Goal: Task Accomplishment & Management: Complete application form

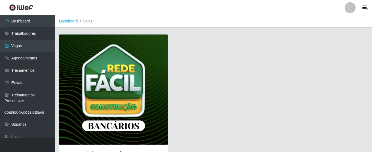
drag, startPoint x: 0, startPoint y: 0, endPoint x: 123, endPoint y: 57, distance: 135.0
click at [123, 57] on img at bounding box center [113, 89] width 109 height 110
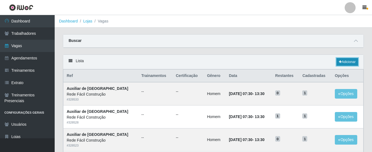
click at [349, 63] on link "Adicionar" at bounding box center [348, 62] width 22 height 8
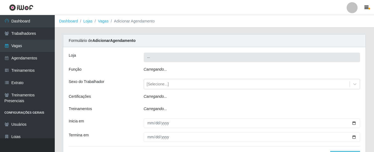
type input "Rede Fácil Construção"
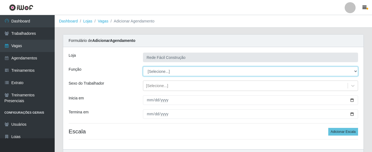
click at [332, 71] on select "[Selecione...] ASG ASG + ASG ++ Auxiliar de Estoque Auxiliar de Estoque + Auxil…" at bounding box center [250, 71] width 215 height 10
select select "75"
click at [143, 66] on select "[Selecione...] ASG ASG + ASG ++ Auxiliar de Estoque Auxiliar de Estoque + Auxil…" at bounding box center [250, 71] width 215 height 10
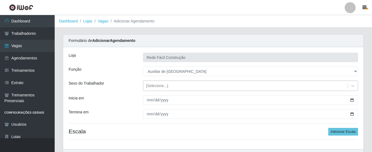
click at [174, 86] on div "[Selecione...]" at bounding box center [245, 85] width 205 height 9
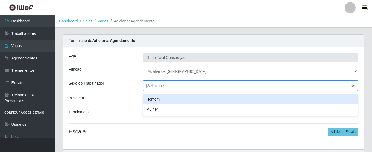
click at [167, 100] on div "Homem" at bounding box center [250, 99] width 215 height 10
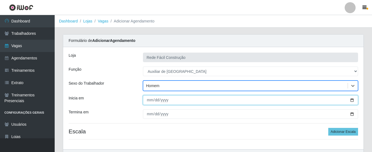
click at [167, 100] on input "Inicia em" at bounding box center [250, 100] width 215 height 10
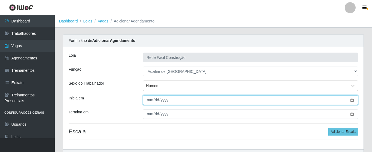
click at [149, 100] on input "Inicia em" at bounding box center [250, 100] width 215 height 10
type input "[DATE]"
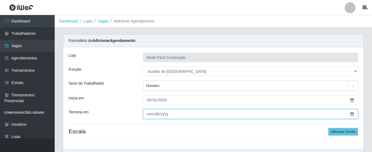
click at [149, 115] on input "Termina em" at bounding box center [250, 114] width 215 height 10
type input "[DATE]"
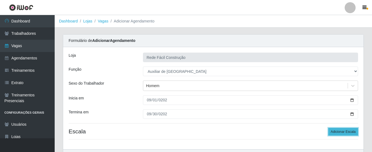
click at [349, 131] on button "Adicionar Escala" at bounding box center [344, 132] width 30 height 8
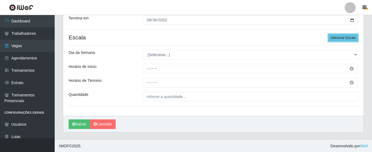
scroll to position [95, 0]
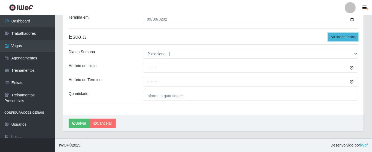
click at [344, 38] on button "Adicionar Escala" at bounding box center [344, 37] width 30 height 8
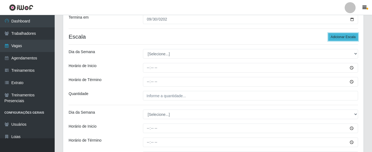
click at [344, 38] on button "Adicionar Escala" at bounding box center [344, 37] width 30 height 8
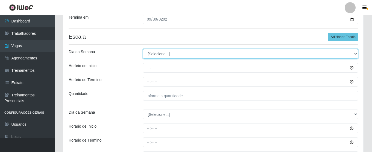
click at [352, 54] on select "[Selecione...] Segunda Terça Quarta Quinta Sexta Sábado Domingo" at bounding box center [250, 54] width 215 height 10
select select "1"
click at [143, 49] on select "[Selecione...] Segunda Terça Quarta Quinta Sexta Sábado Domingo" at bounding box center [250, 54] width 215 height 10
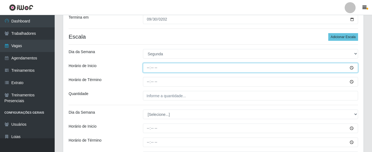
click at [286, 69] on input "Horário de Inicio" at bounding box center [250, 68] width 215 height 10
type input "07:30"
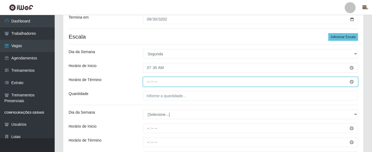
click at [146, 83] on input "Horário de Término" at bounding box center [250, 82] width 215 height 10
type input "13:30"
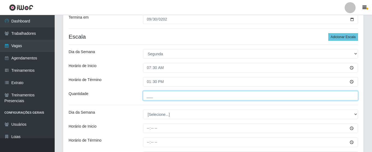
click at [160, 96] on input "___" at bounding box center [250, 96] width 215 height 10
type input "01_"
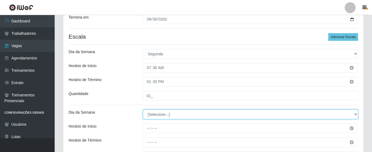
click at [182, 116] on select "[Selecione...] Segunda Terça Quarta Quinta Sexta Sábado Domingo" at bounding box center [250, 114] width 215 height 10
click at [355, 114] on select "[Selecione...] Segunda Terça Quarta Quinta Sexta Sábado Domingo" at bounding box center [250, 114] width 215 height 10
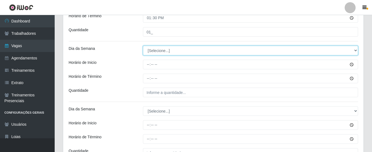
scroll to position [167, 0]
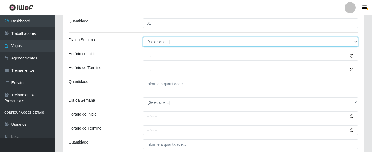
click at [354, 42] on select "[Selecione...] Segunda Terça Quarta Quinta Sexta Sábado Domingo" at bounding box center [250, 42] width 215 height 10
select select "2"
click at [143, 37] on select "[Selecione...] Segunda Terça Quarta Quinta Sexta Sábado Domingo" at bounding box center [250, 42] width 215 height 10
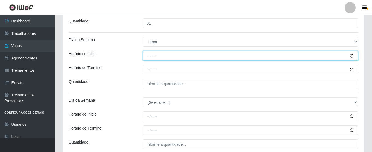
click at [146, 56] on input "Horário de Inicio" at bounding box center [250, 56] width 215 height 10
type input "07:30"
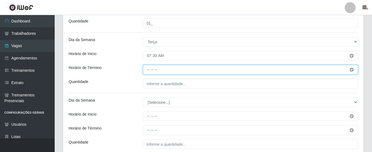
click at [147, 71] on input "Horário de Término" at bounding box center [250, 70] width 215 height 10
type input "13:30"
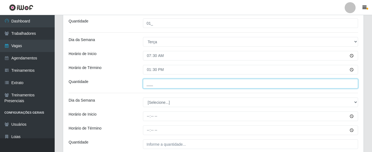
click at [146, 86] on input "___" at bounding box center [250, 84] width 215 height 10
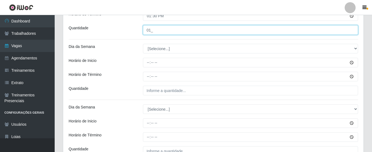
scroll to position [225, 0]
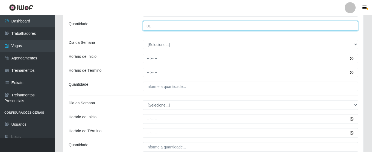
type input "01_"
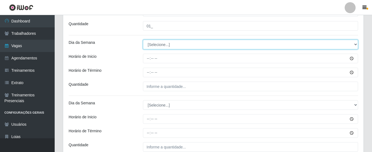
click at [352, 47] on select "[Selecione...] Segunda Terça Quarta Quinta Sexta Sábado Domingo" at bounding box center [250, 45] width 215 height 10
select select "3"
click at [143, 40] on select "[Selecione...] Segunda Terça Quarta Quinta Sexta Sábado Domingo" at bounding box center [250, 45] width 215 height 10
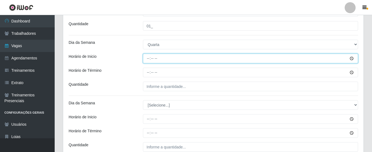
click at [148, 60] on input "Horário de Inicio" at bounding box center [250, 59] width 215 height 10
type input "07:30"
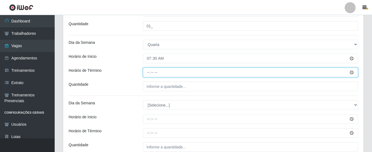
click at [149, 74] on input "Horário de Término" at bounding box center [250, 73] width 215 height 10
type input "13:30"
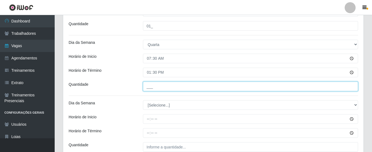
click at [151, 85] on input "___" at bounding box center [250, 87] width 215 height 10
type input "01_"
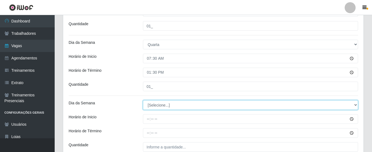
click at [156, 104] on select "[Selecione...] Segunda Terça Quarta Quinta Sexta Sábado Domingo" at bounding box center [250, 105] width 215 height 10
select select "4"
click at [143, 100] on select "[Selecione...] Segunda Terça Quarta Quinta Sexta Sábado Domingo" at bounding box center [250, 105] width 215 height 10
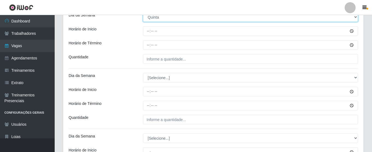
scroll to position [317, 0]
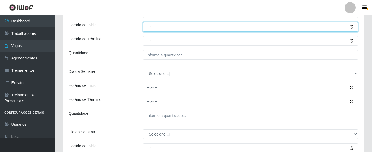
click at [146, 28] on input "Horário de Inicio" at bounding box center [250, 27] width 215 height 10
type input "07:30"
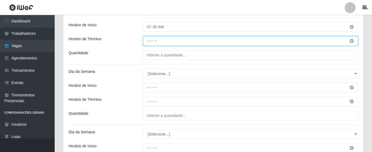
click at [147, 42] on input "Horário de Término" at bounding box center [250, 41] width 215 height 10
type input "13:30"
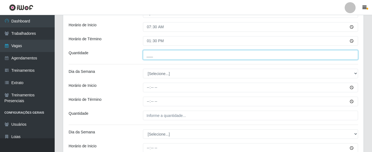
click at [152, 59] on input "___" at bounding box center [250, 55] width 215 height 10
type input "01_"
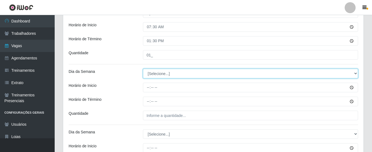
click at [185, 74] on select "[Selecione...] Segunda Terça Quarta Quinta Sexta Sábado Domingo" at bounding box center [250, 74] width 215 height 10
select select "5"
click at [143, 69] on select "[Selecione...] Segunda Terça Quarta Quinta Sexta Sábado Domingo" at bounding box center [250, 74] width 215 height 10
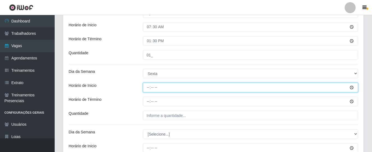
click at [148, 88] on input "Horário de Inicio" at bounding box center [250, 88] width 215 height 10
type input "07:30"
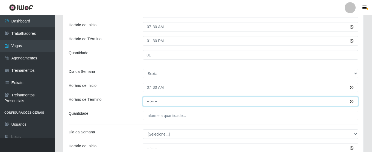
click at [149, 100] on input "Horário de Término" at bounding box center [250, 102] width 215 height 10
type input "13:30"
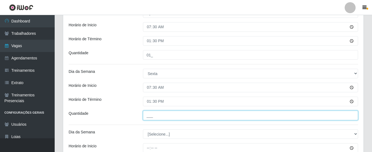
click at [160, 117] on input "___" at bounding box center [250, 116] width 215 height 10
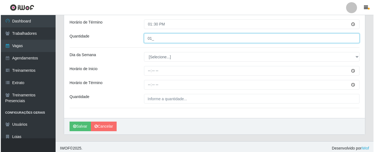
scroll to position [397, 0]
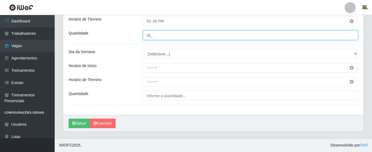
type input "01_"
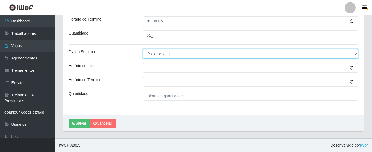
click at [337, 52] on select "[Selecione...] Segunda Terça Quarta Quinta Sexta Sábado Domingo" at bounding box center [250, 54] width 215 height 10
select select "6"
click at [143, 49] on select "[Selecione...] Segunda Terça Quarta Quinta Sexta Sábado Domingo" at bounding box center [250, 54] width 215 height 10
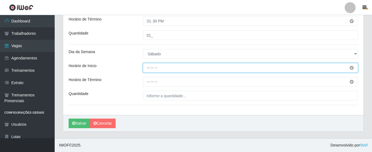
click at [147, 66] on input "Horário de Inicio" at bounding box center [250, 68] width 215 height 10
type input "07:30"
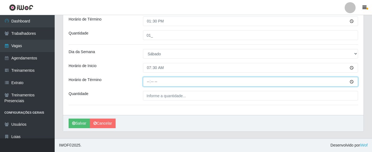
click at [148, 82] on input "Horário de Término" at bounding box center [250, 82] width 215 height 10
type input "13:30"
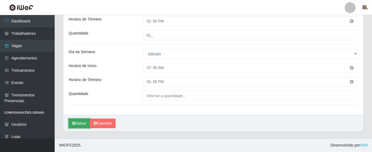
click at [82, 124] on button "Salvar" at bounding box center [79, 123] width 21 height 10
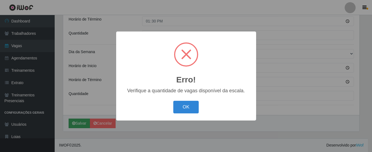
click at [173, 95] on div "Erro! × Verifique a quantidade de vagas disponível da escala. OK Cancel" at bounding box center [186, 75] width 140 height 89
click at [183, 102] on button "OK" at bounding box center [186, 107] width 25 height 13
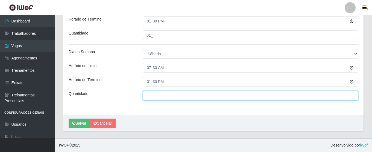
click at [212, 95] on input "___" at bounding box center [250, 96] width 215 height 10
type input "01_"
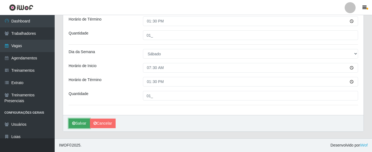
click at [84, 123] on button "Salvar" at bounding box center [79, 123] width 21 height 10
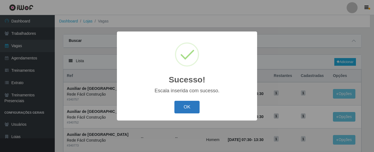
click at [181, 108] on button "OK" at bounding box center [186, 107] width 25 height 13
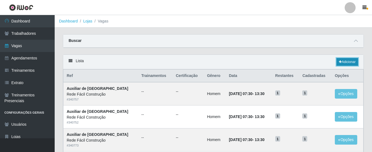
click at [351, 64] on link "Adicionar" at bounding box center [348, 62] width 22 height 8
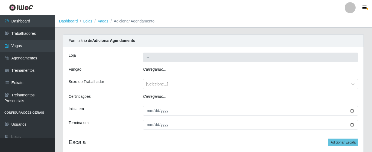
type input "Rede Fácil Construção"
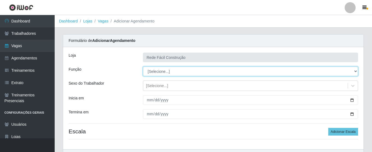
click at [251, 72] on select "[Selecione...] ASG ASG + ASG ++ Auxiliar de Estoque Auxiliar de Estoque + Auxil…" at bounding box center [250, 71] width 215 height 10
select select "16"
click at [143, 66] on select "[Selecione...] ASG ASG + ASG ++ Auxiliar de Estoque Auxiliar de Estoque + Auxil…" at bounding box center [250, 71] width 215 height 10
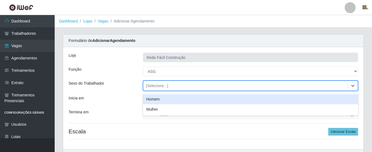
click at [158, 84] on div "[Selecione...]" at bounding box center [157, 86] width 22 height 6
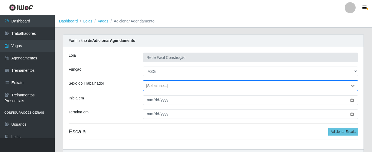
click at [158, 84] on div "[Selecione...]" at bounding box center [157, 86] width 22 height 6
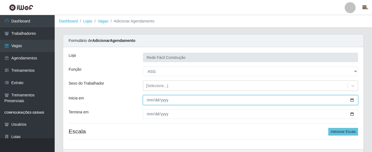
click at [148, 102] on input "Inicia em" at bounding box center [250, 100] width 215 height 10
type input "[DATE]"
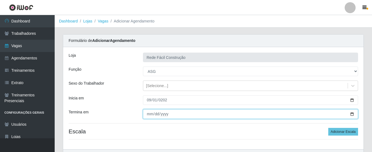
click at [147, 117] on input "Termina em" at bounding box center [250, 114] width 215 height 10
type input "[DATE]"
drag, startPoint x: 147, startPoint y: 117, endPoint x: 373, endPoint y: 60, distance: 233.0
click at [372, 60] on html "Perfil Alterar Senha Sair Dashboard Trabalhadores Vagas Agendamentos Treinament…" at bounding box center [186, 93] width 372 height 186
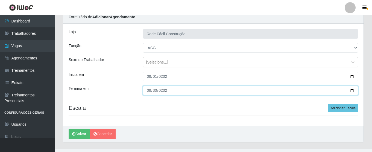
scroll to position [34, 0]
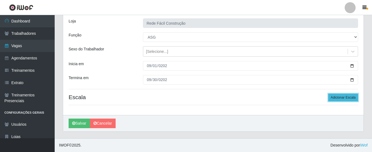
click at [330, 100] on button "Adicionar Escala" at bounding box center [344, 98] width 30 height 8
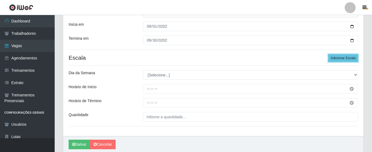
scroll to position [83, 0]
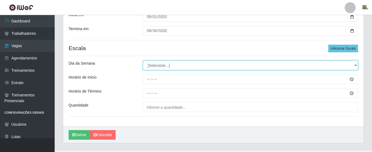
click at [326, 66] on select "[Selecione...] Segunda Terça Quarta Quinta Sexta Sábado Domingo" at bounding box center [250, 65] width 215 height 10
select select "3"
click at [143, 60] on select "[Selecione...] Segunda Terça Quarta Quinta Sexta Sábado Domingo" at bounding box center [250, 65] width 215 height 10
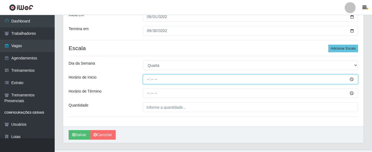
click at [148, 78] on input "Horário de Inicio" at bounding box center [250, 79] width 215 height 10
type input "08:00"
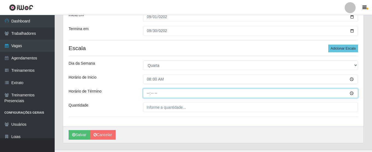
click at [150, 94] on input "Horário de Término" at bounding box center [250, 93] width 215 height 10
type input "12:00"
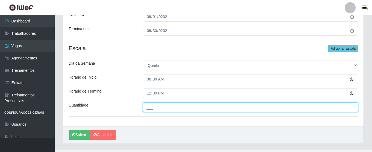
click at [153, 109] on input "___" at bounding box center [250, 107] width 215 height 10
type input "01_"
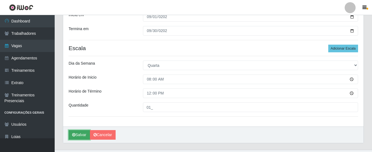
click at [79, 134] on button "Salvar" at bounding box center [79, 135] width 21 height 10
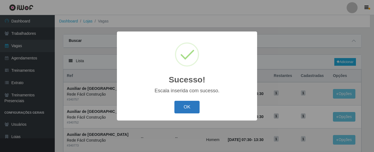
click at [187, 113] on button "OK" at bounding box center [186, 107] width 25 height 13
